Goal: Check status: Check status

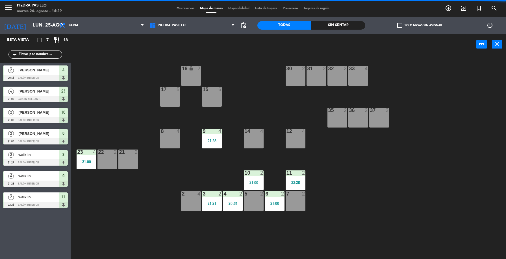
click at [43, 28] on input "lun. 25 ago." at bounding box center [60, 25] width 60 height 11
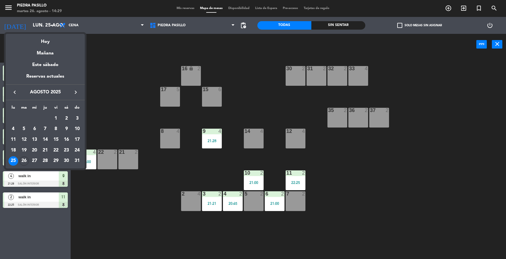
click at [26, 159] on div "26" at bounding box center [24, 162] width 10 height 10
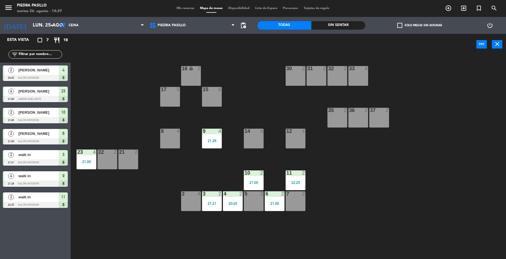
type input "[DATE]"
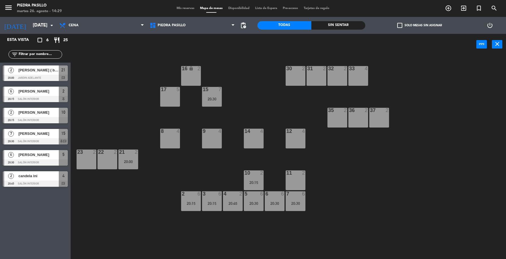
click at [183, 8] on span "Mis reservas" at bounding box center [185, 8] width 23 height 3
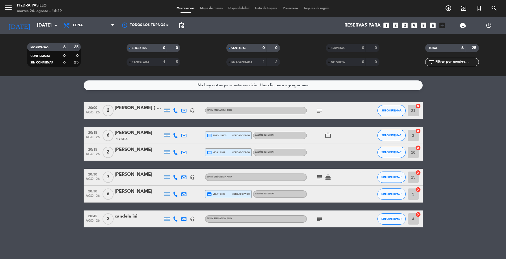
click at [318, 221] on icon "subject" at bounding box center [319, 219] width 7 height 7
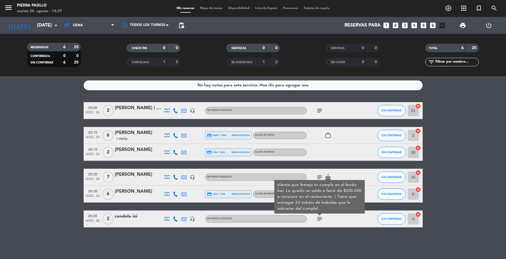
click at [470, 149] on bookings-row "20:00 [DATE] 2 [PERSON_NAME] ( big box bar ) headset_mic Sin menú asignado subj…" at bounding box center [253, 164] width 506 height 125
